Goal: Find specific page/section: Find specific page/section

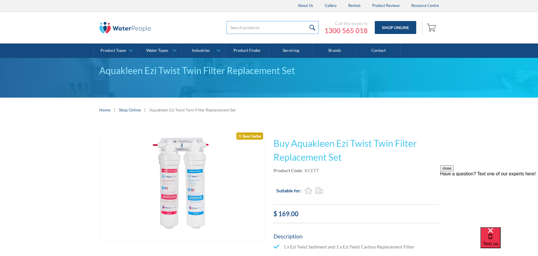
click at [244, 24] on input "search" at bounding box center [272, 27] width 92 height 13
type input "994054"
click at [306, 21] on input "submit" at bounding box center [312, 27] width 12 height 13
click at [315, 25] on input "submit" at bounding box center [312, 27] width 12 height 13
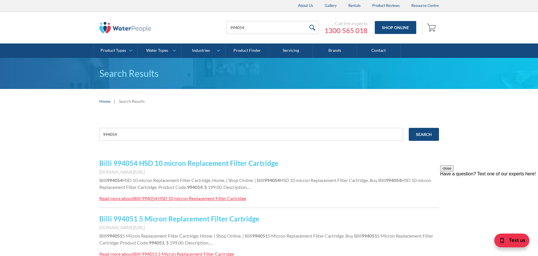
click at [182, 165] on link "Billi 994054 HSD 10 micron Replacement Filter Cartridge" at bounding box center [188, 163] width 179 height 8
